Goal: Task Accomplishment & Management: Use online tool/utility

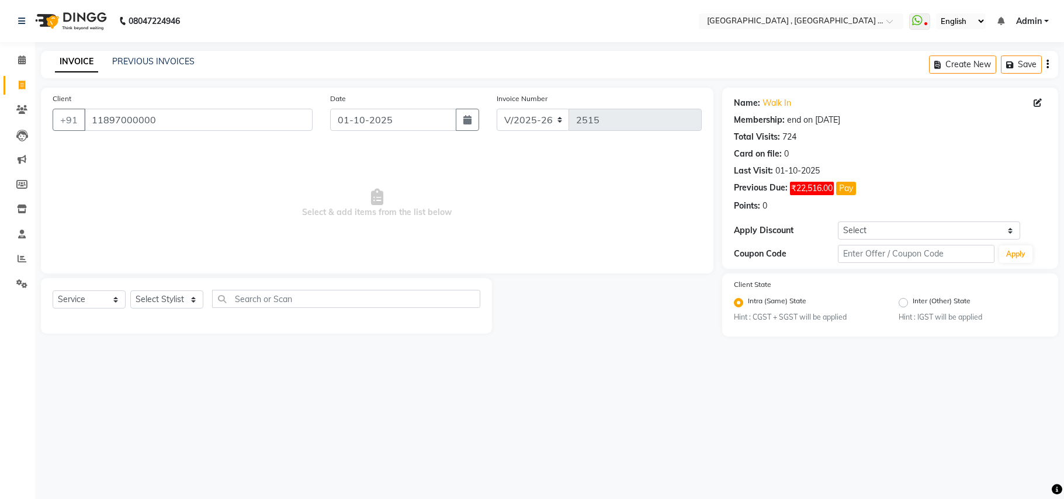
select select "4558"
select select "service"
drag, startPoint x: 167, startPoint y: 123, endPoint x: 165, endPoint y: 131, distance: 8.4
click at [165, 129] on input "11897000000" at bounding box center [198, 120] width 229 height 22
click at [165, 131] on div "[PHONE_NUMBER]" at bounding box center [183, 120] width 260 height 22
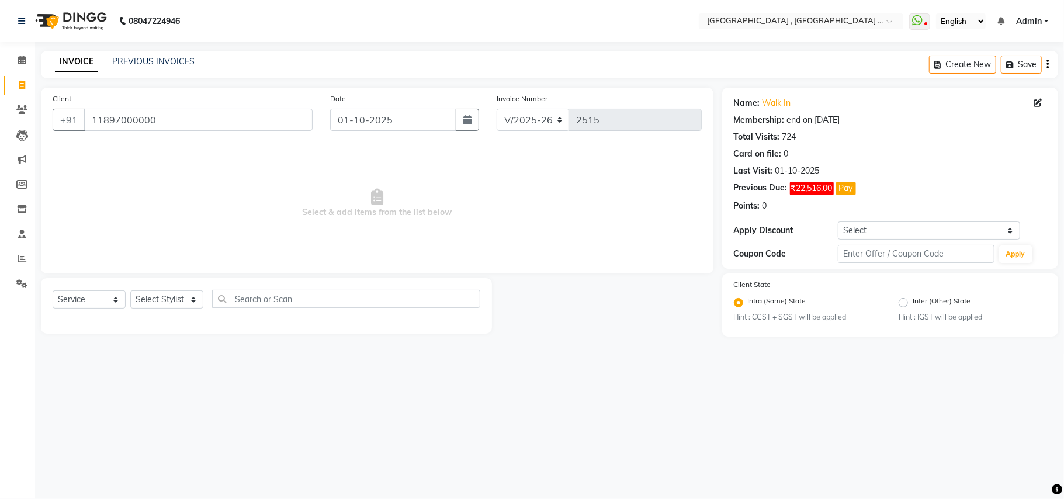
click at [165, 131] on div "[PHONE_NUMBER]" at bounding box center [183, 120] width 260 height 22
click at [164, 120] on input "11897000000" at bounding box center [198, 120] width 229 height 22
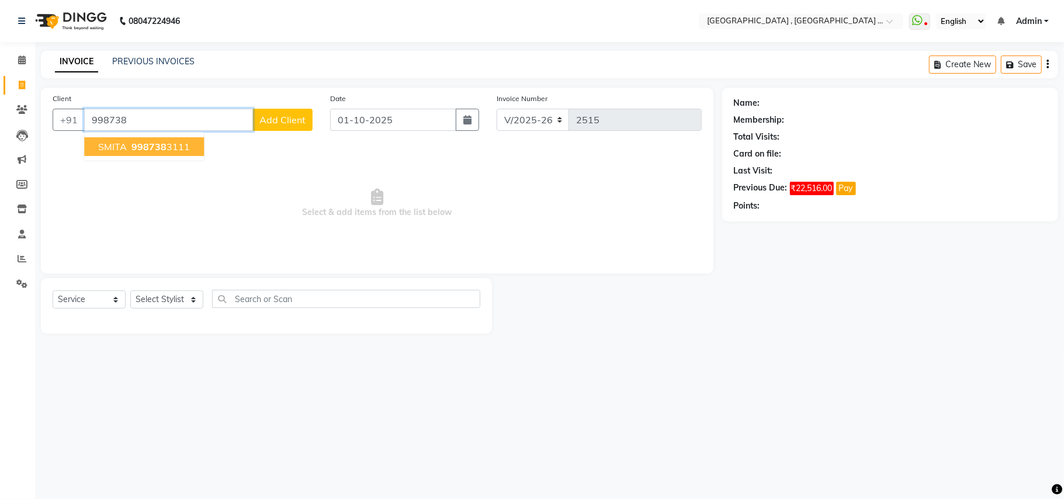
click at [132, 148] on span "998738" at bounding box center [149, 147] width 35 height 12
type input "9987383111"
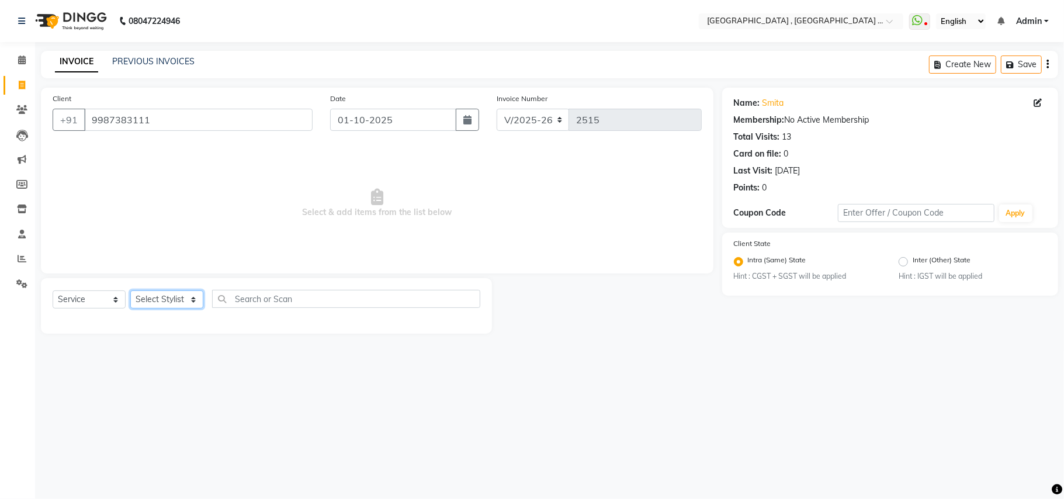
click at [177, 300] on select "Select Stylist Amit [PERSON_NAME] BUNTY Deep [PERSON_NAME] M Gautam la bella [P…" at bounding box center [166, 300] width 73 height 18
click at [130, 291] on select "Select Stylist Amit [PERSON_NAME] BUNTY Deep [PERSON_NAME] M Gautam la bella [P…" at bounding box center [166, 300] width 73 height 18
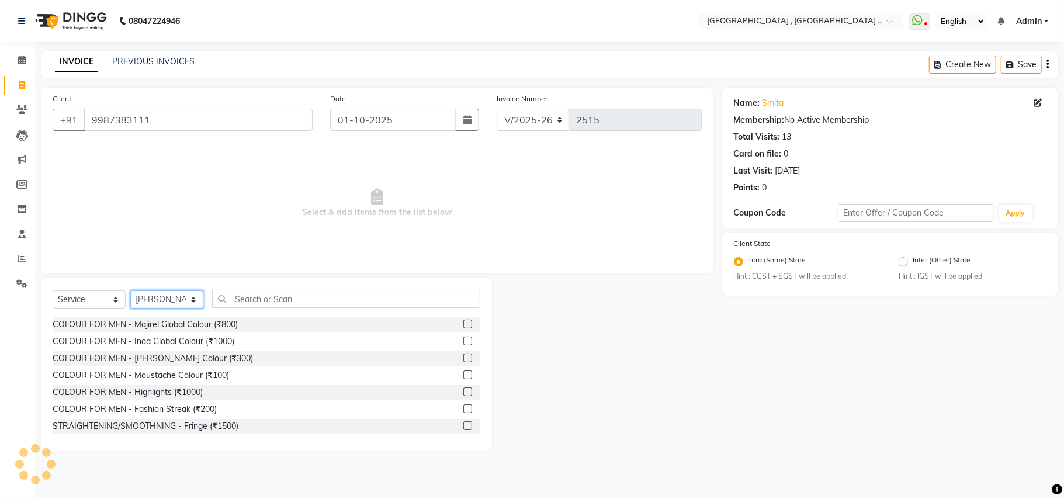
drag, startPoint x: 193, startPoint y: 298, endPoint x: 171, endPoint y: 309, distance: 24.8
click at [171, 309] on select "Select Stylist Amit [PERSON_NAME] BUNTY Deep [PERSON_NAME] M Gautam la bella [P…" at bounding box center [166, 300] width 73 height 18
select select "29704"
click at [130, 291] on select "Select Stylist Amit [PERSON_NAME] BUNTY Deep [PERSON_NAME] M Gautam la bella [P…" at bounding box center [166, 300] width 73 height 18
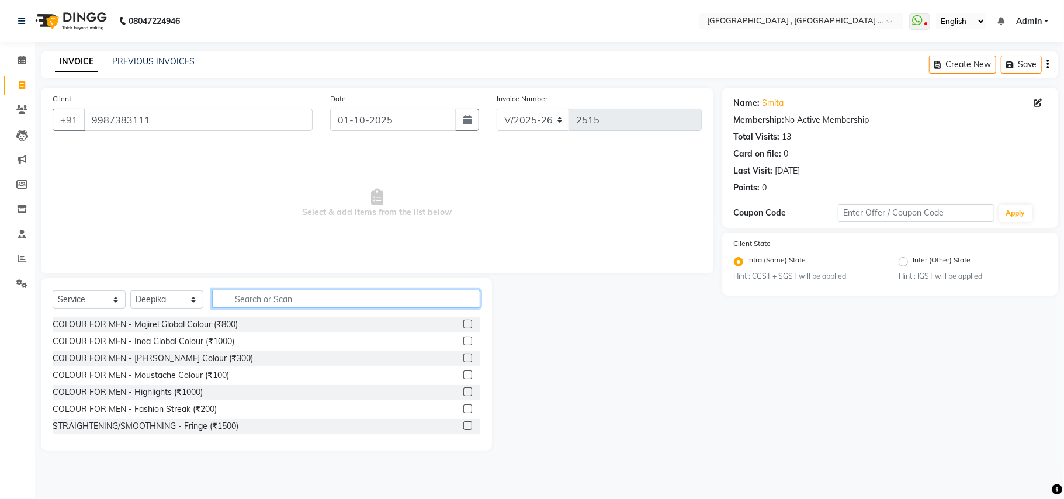
click at [264, 298] on input "text" at bounding box center [346, 299] width 268 height 18
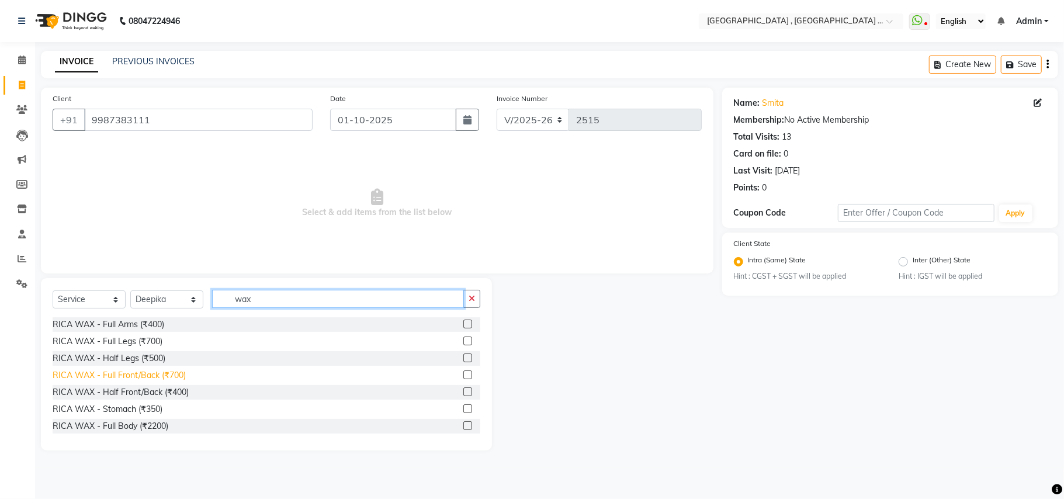
type input "wax"
click at [144, 375] on div "RICA WAX - Full Front/Back (₹700)" at bounding box center [119, 375] width 133 height 12
checkbox input "false"
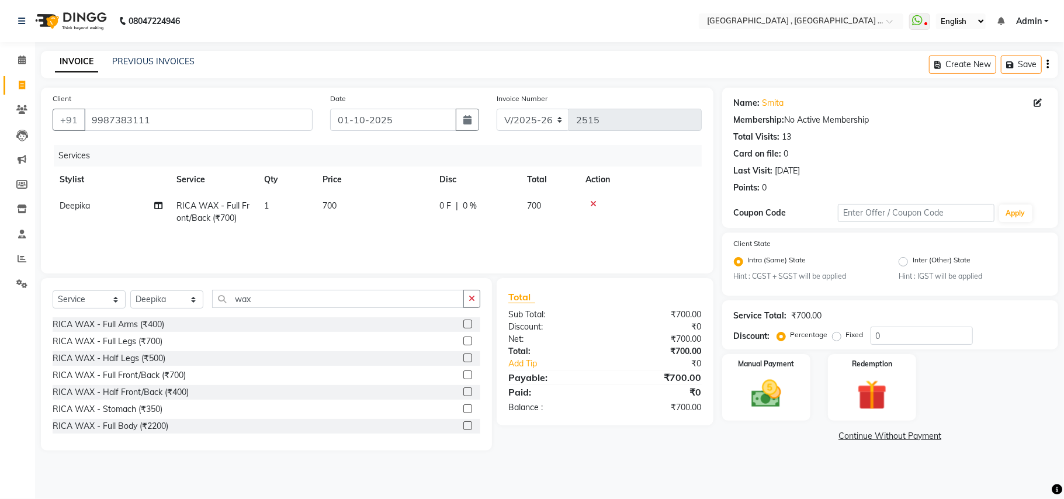
click at [347, 209] on td "700" at bounding box center [374, 212] width 117 height 39
select select "29704"
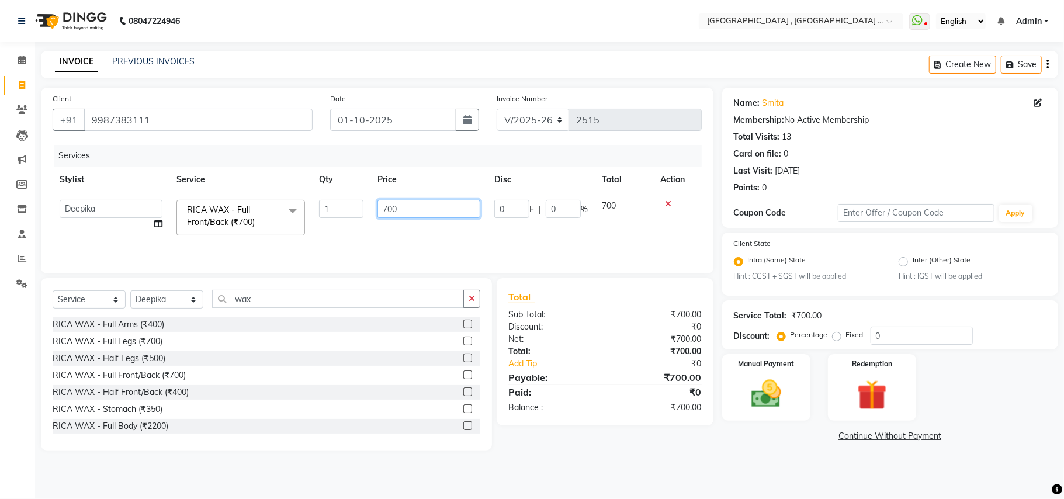
click at [380, 206] on input "700" at bounding box center [429, 209] width 103 height 18
click at [382, 206] on input "700" at bounding box center [429, 209] width 103 height 18
click at [395, 209] on input "700" at bounding box center [429, 209] width 103 height 18
click at [396, 207] on input "700" at bounding box center [429, 209] width 103 height 18
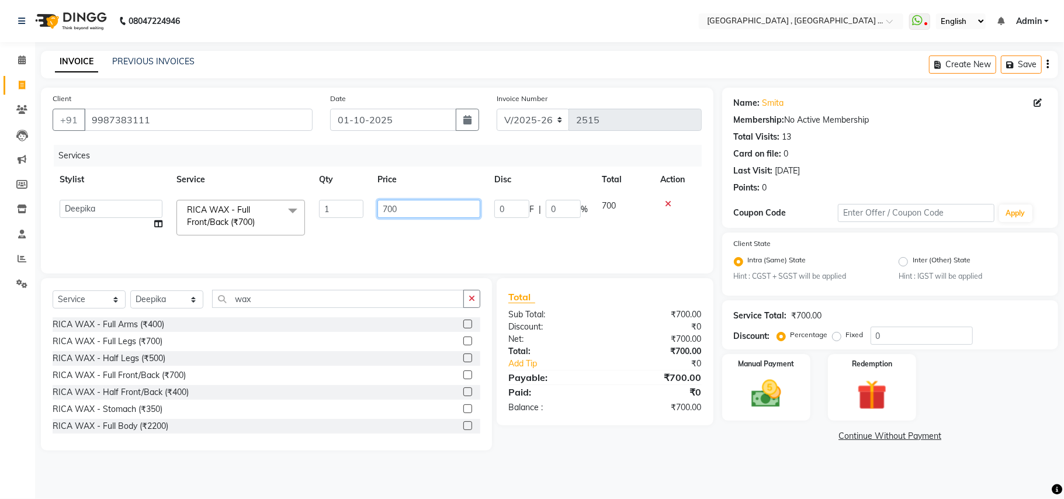
click at [396, 207] on input "700" at bounding box center [429, 209] width 103 height 18
click at [396, 206] on input "700" at bounding box center [429, 209] width 103 height 18
type input "790"
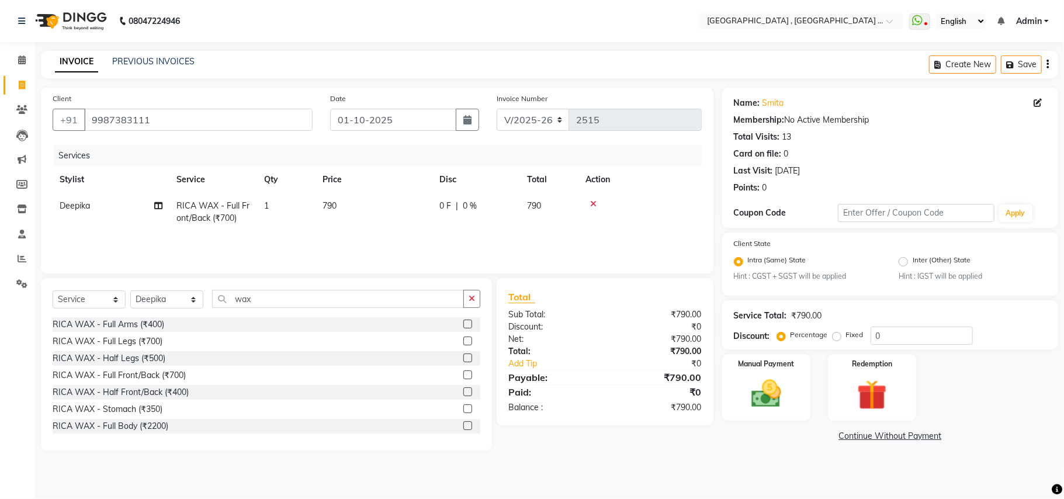
click at [541, 249] on div "Services Stylist Service Qty Price Disc Total Action Deepika RICA WAX - Full Fr…" at bounding box center [377, 203] width 649 height 117
click at [784, 405] on img at bounding box center [766, 394] width 51 height 36
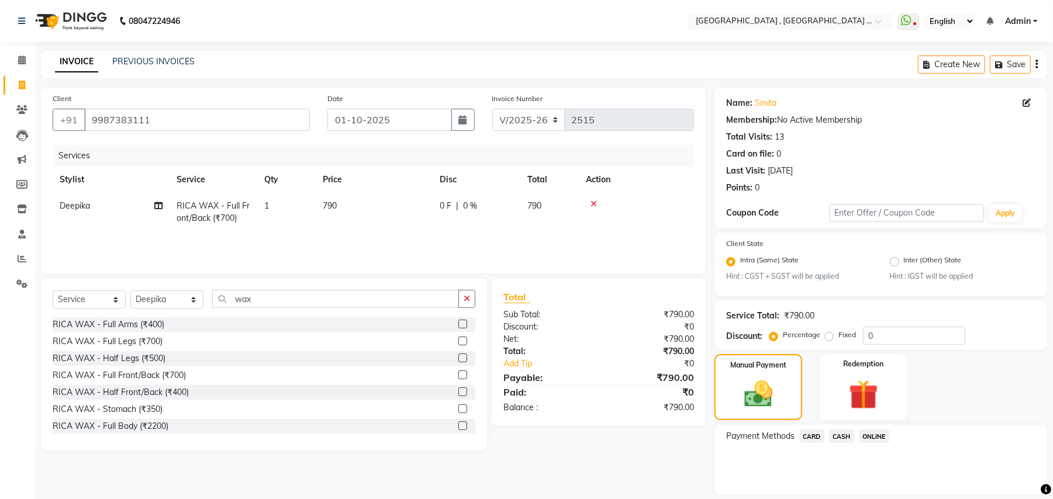
click at [870, 437] on span "ONLINE" at bounding box center [874, 436] width 30 height 13
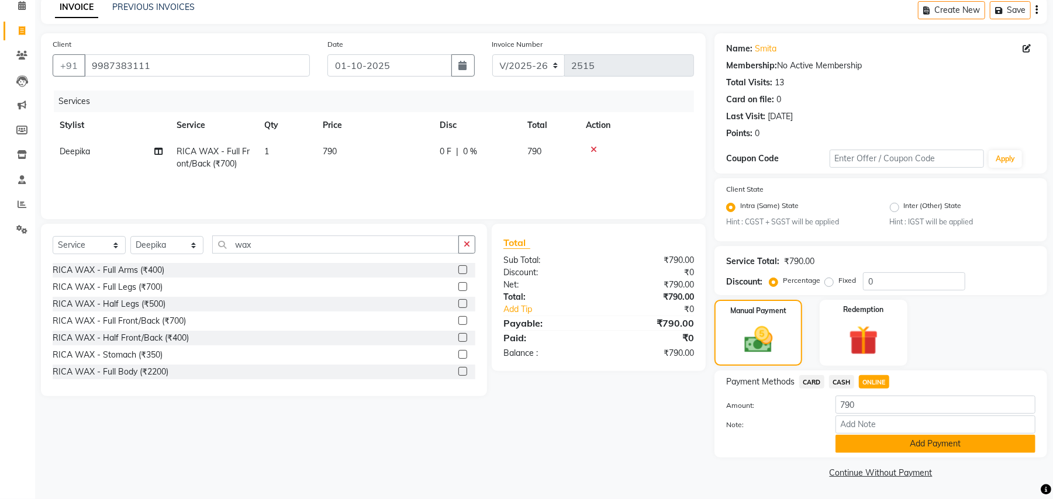
click at [903, 438] on button "Add Payment" at bounding box center [935, 444] width 200 height 18
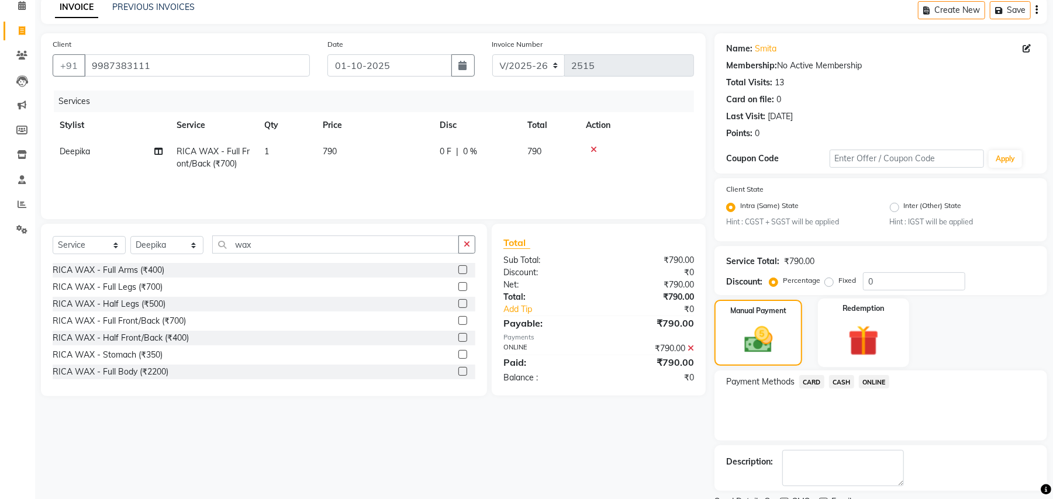
scroll to position [103, 0]
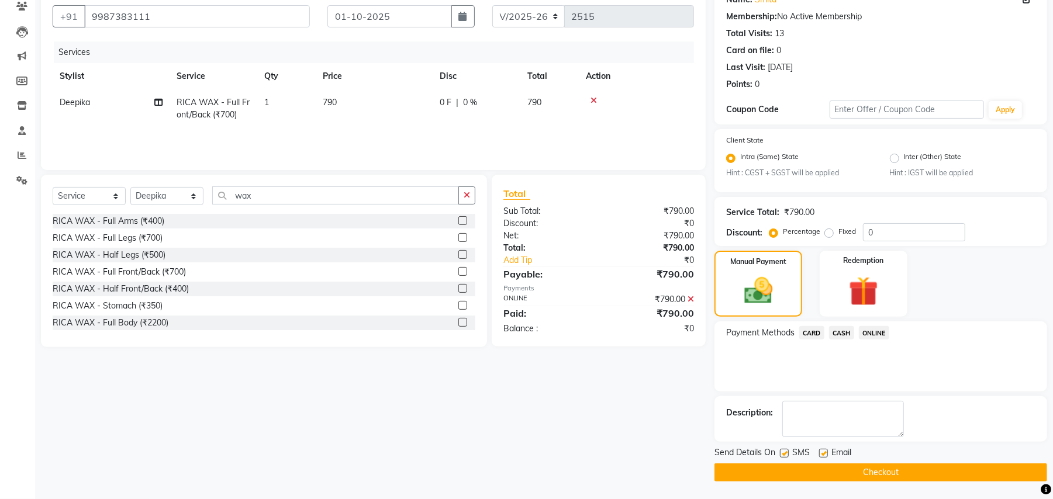
click at [791, 468] on button "Checkout" at bounding box center [880, 473] width 333 height 18
click at [791, 468] on div "Checkout" at bounding box center [880, 473] width 333 height 18
